Goal: Information Seeking & Learning: Learn about a topic

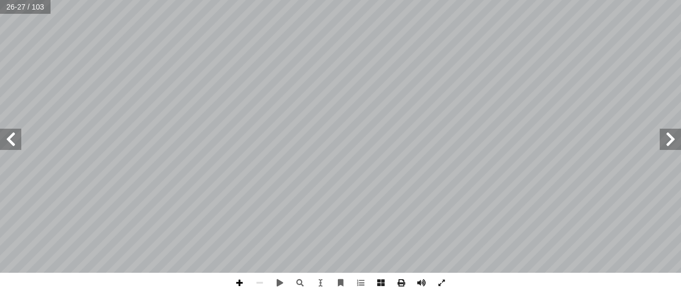
click at [236, 286] on span at bounding box center [239, 283] width 20 height 20
click at [668, 139] on span at bounding box center [670, 139] width 21 height 21
click at [665, 138] on span at bounding box center [670, 139] width 21 height 21
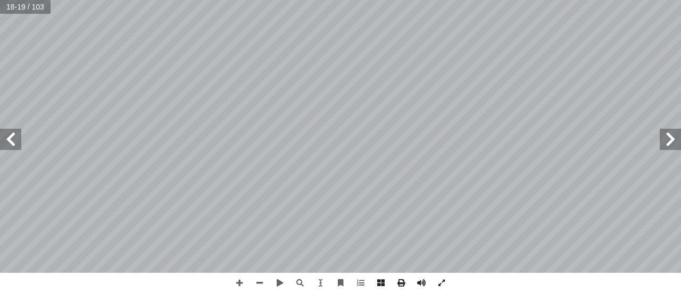
click at [13, 147] on span at bounding box center [10, 139] width 21 height 21
click at [9, 138] on span at bounding box center [10, 139] width 21 height 21
click at [259, 284] on span at bounding box center [260, 283] width 20 height 20
click at [15, 138] on span at bounding box center [10, 139] width 21 height 21
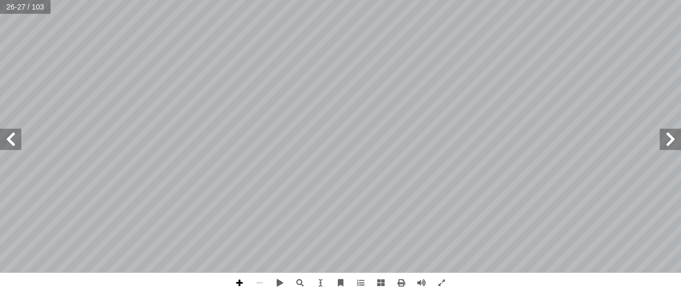
click at [240, 282] on span at bounding box center [239, 283] width 20 height 20
click at [10, 138] on span at bounding box center [10, 139] width 21 height 21
click at [9, 134] on span at bounding box center [10, 139] width 21 height 21
click at [668, 144] on span at bounding box center [670, 139] width 21 height 21
